Goal: Task Accomplishment & Management: Manage account settings

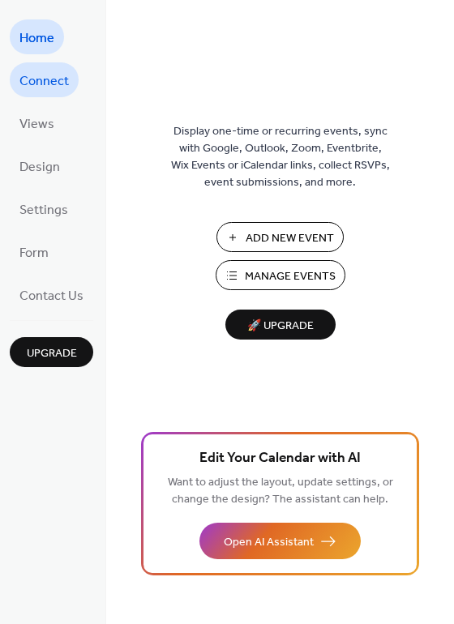
click at [37, 79] on span "Connect" at bounding box center [43, 81] width 49 height 25
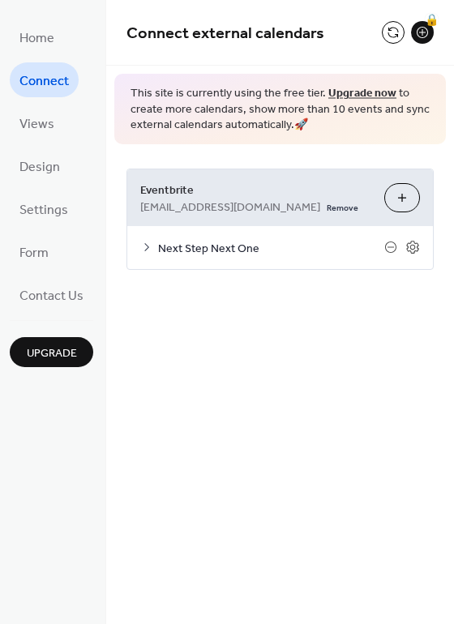
click at [223, 249] on span "Next Step Next One" at bounding box center [271, 248] width 226 height 17
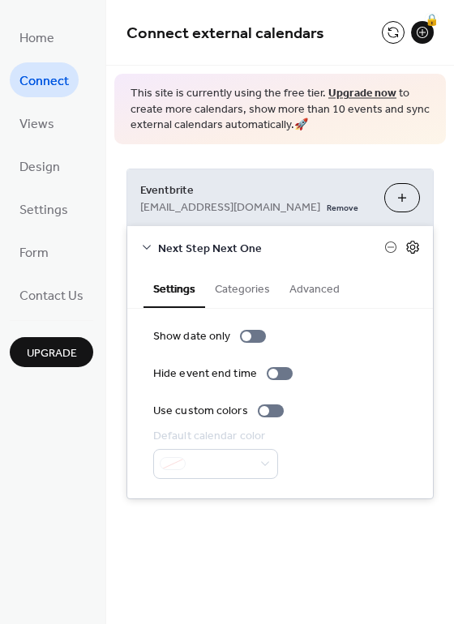
click at [412, 244] on icon at bounding box center [412, 247] width 15 height 15
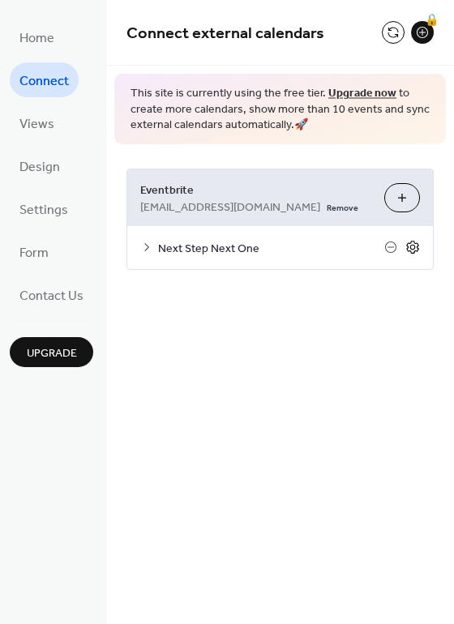
click at [409, 244] on icon at bounding box center [412, 247] width 15 height 15
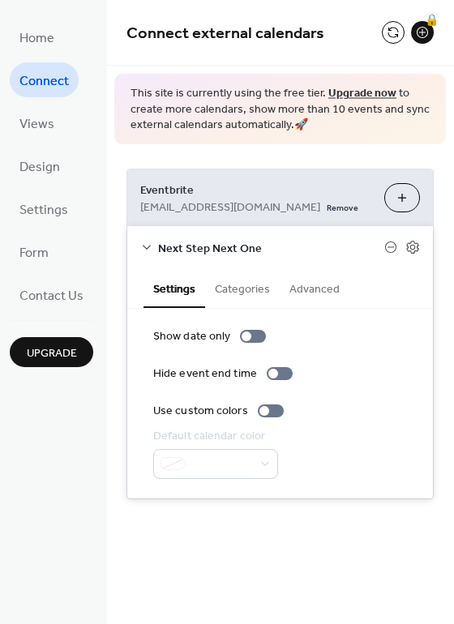
click at [246, 289] on button "Categories" at bounding box center [242, 287] width 75 height 37
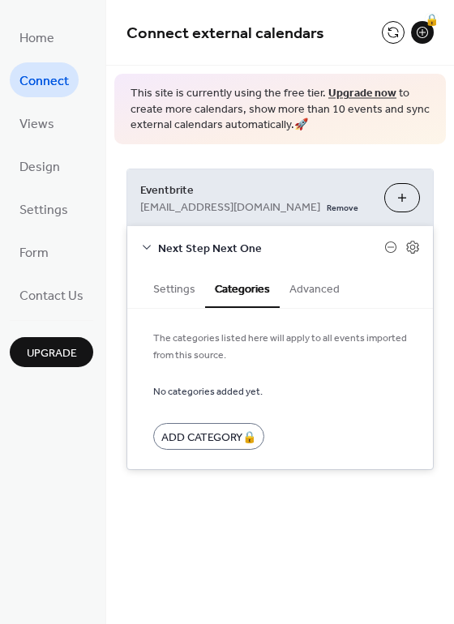
click at [311, 292] on button "Advanced" at bounding box center [314, 287] width 70 height 37
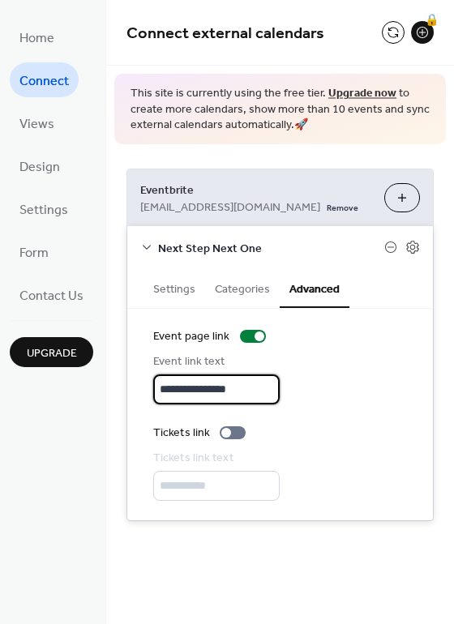
click at [225, 393] on input "**********" at bounding box center [216, 389] width 126 height 30
type input "*"
click at [227, 433] on div at bounding box center [226, 433] width 10 height 10
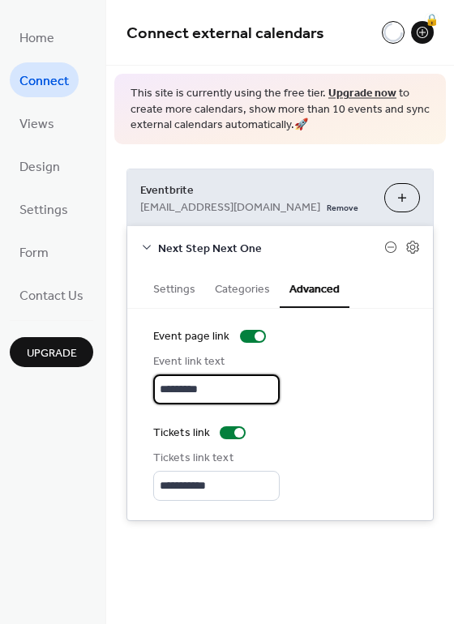
scroll to position [2, 0]
drag, startPoint x: 216, startPoint y: 394, endPoint x: 147, endPoint y: 391, distance: 69.7
click at [147, 391] on div "**********" at bounding box center [279, 414] width 305 height 211
type input "**********"
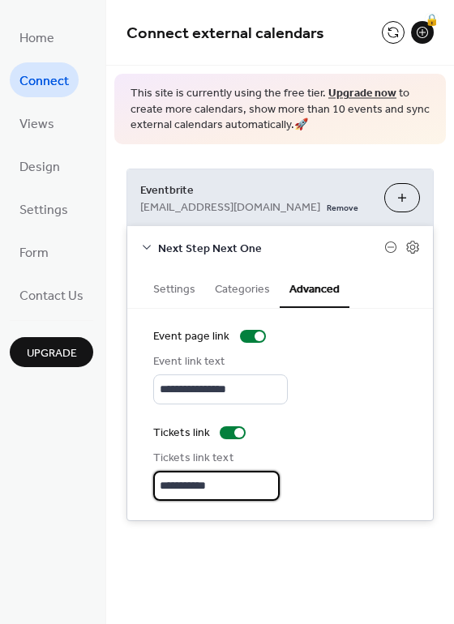
click at [206, 481] on input "**********" at bounding box center [216, 486] width 126 height 30
type input "*********"
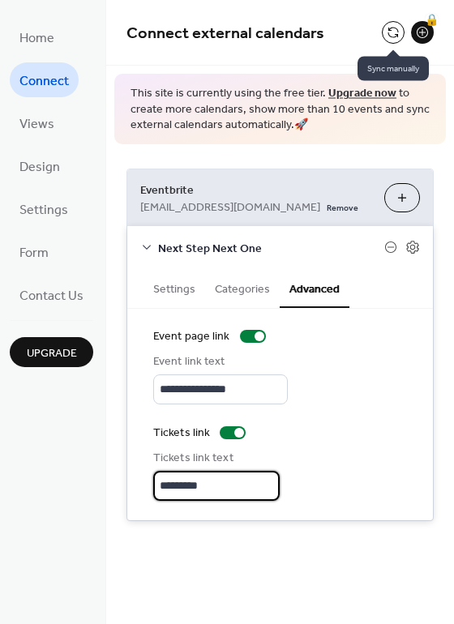
click at [393, 36] on button at bounding box center [393, 32] width 23 height 23
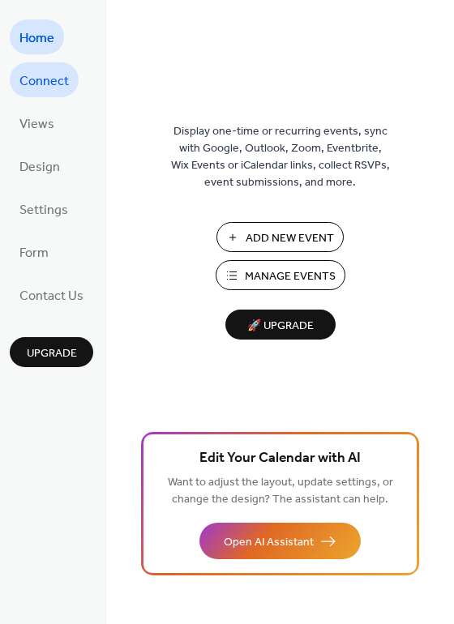
click at [32, 93] on link "Connect" at bounding box center [44, 79] width 69 height 35
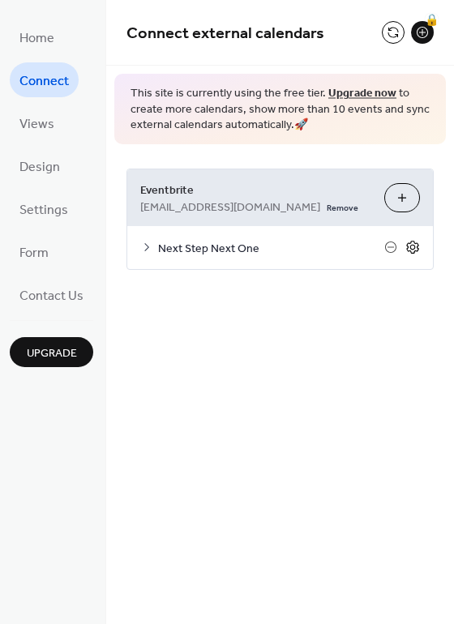
click at [414, 249] on icon at bounding box center [412, 247] width 15 height 15
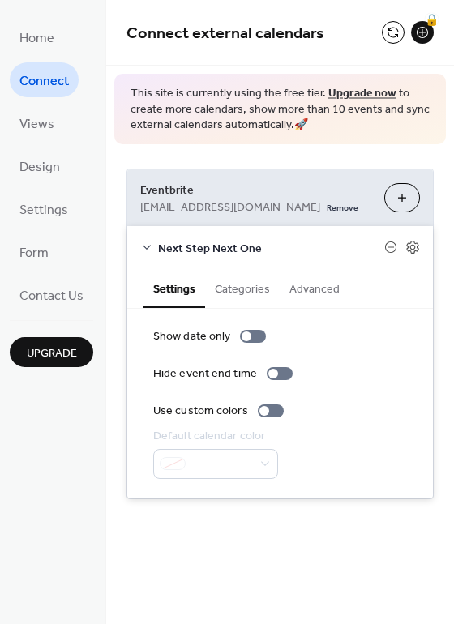
click at [296, 292] on button "Advanced" at bounding box center [314, 287] width 70 height 37
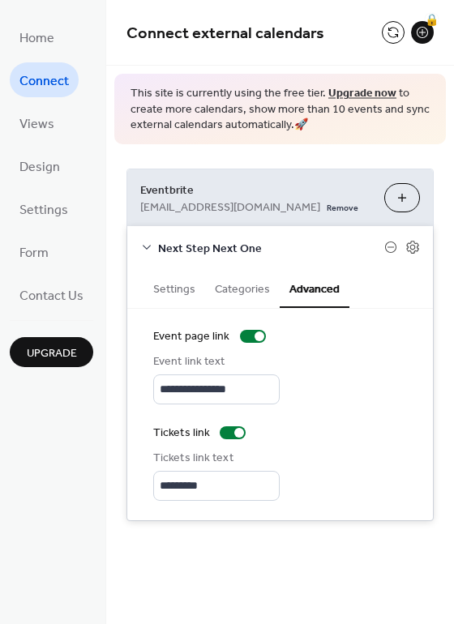
click at [255, 296] on button "Categories" at bounding box center [242, 287] width 75 height 37
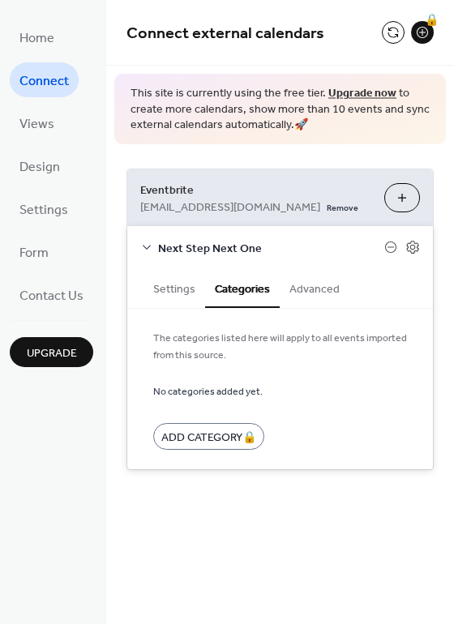
click at [183, 293] on button "Settings" at bounding box center [174, 287] width 62 height 37
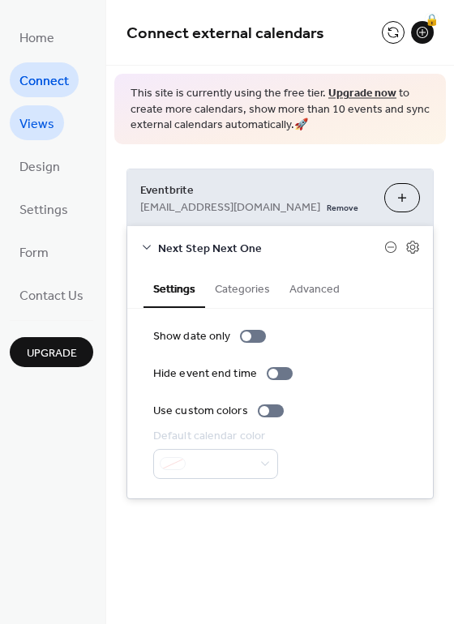
click at [36, 136] on link "Views" at bounding box center [37, 122] width 54 height 35
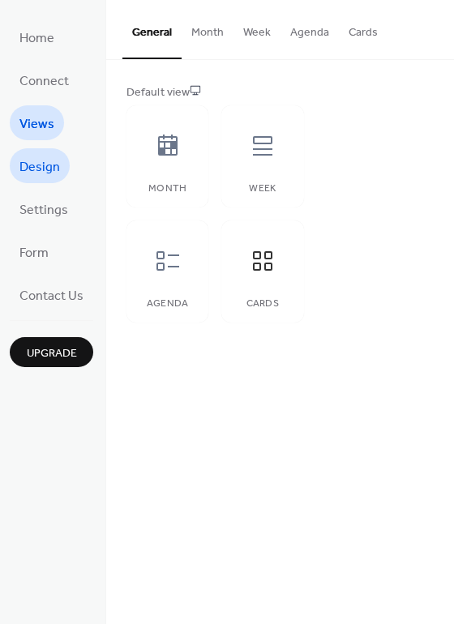
click at [38, 162] on span "Design" at bounding box center [39, 167] width 41 height 25
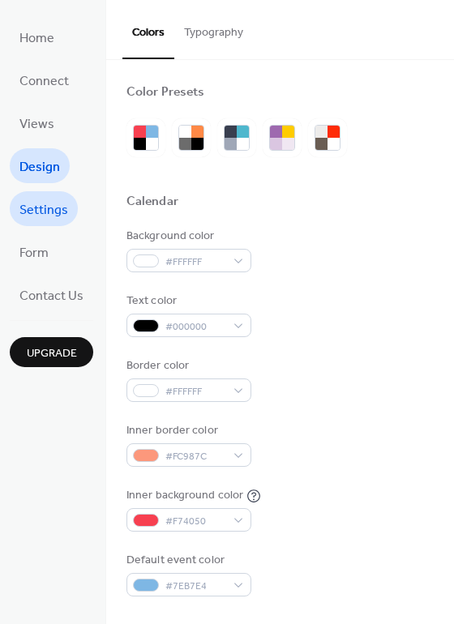
click at [41, 211] on span "Settings" at bounding box center [43, 210] width 49 height 25
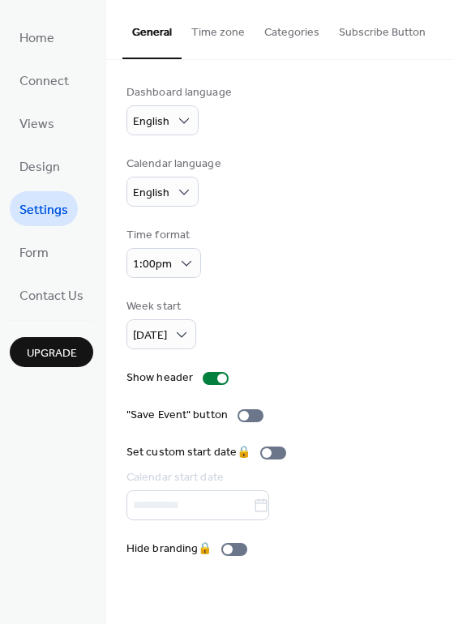
click at [217, 40] on button "Time zone" at bounding box center [217, 29] width 73 height 58
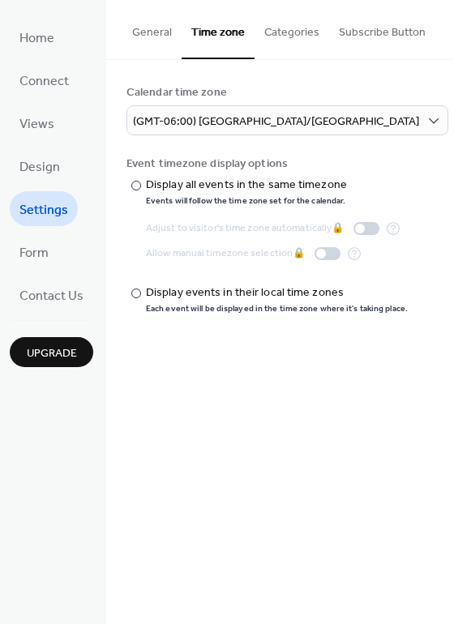
click at [164, 34] on button "General" at bounding box center [151, 29] width 59 height 58
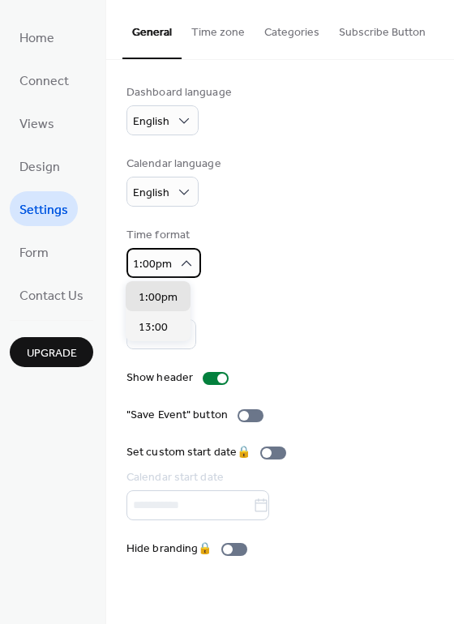
click at [178, 266] on icon at bounding box center [186, 263] width 16 height 16
click at [230, 313] on div "Week start [DATE]" at bounding box center [279, 323] width 307 height 51
